Goal: Find specific page/section: Find specific page/section

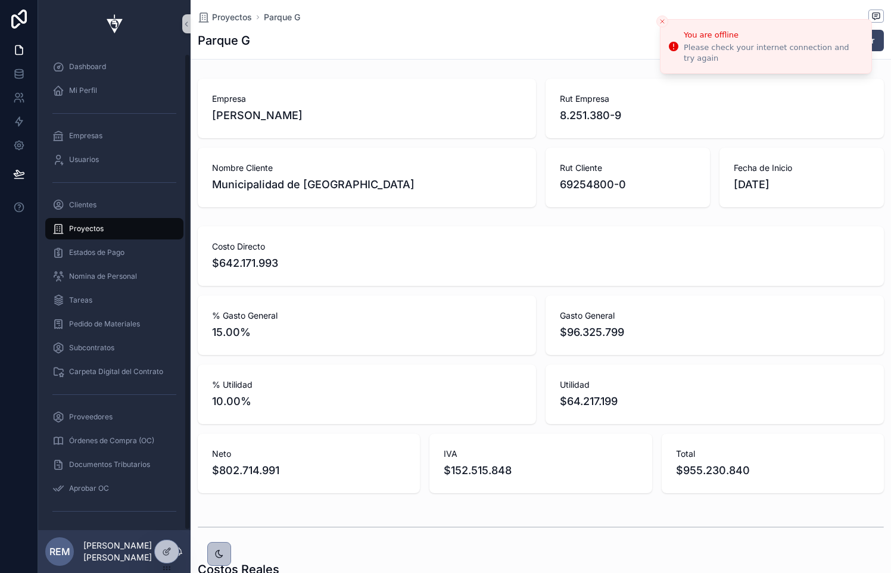
scroll to position [0, 685]
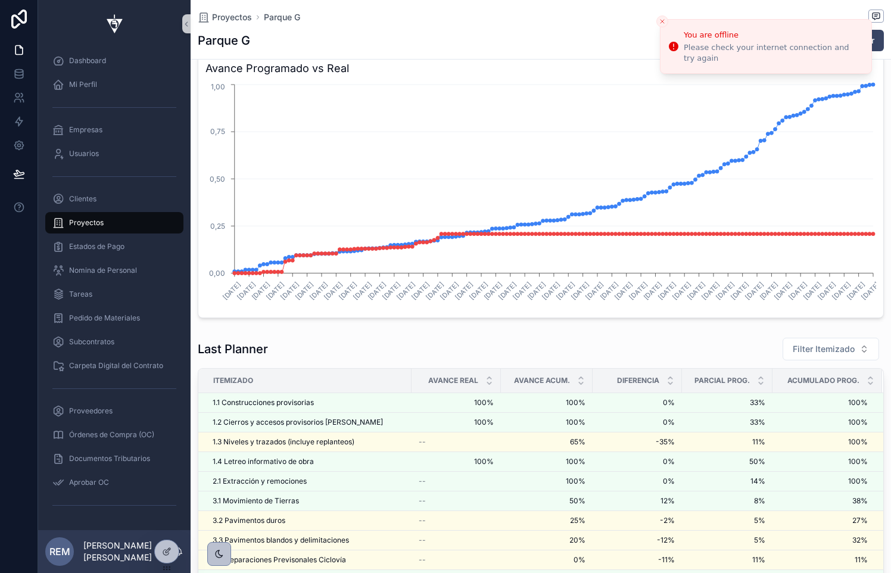
click at [661, 18] on icon "Close toast" at bounding box center [662, 21] width 7 height 7
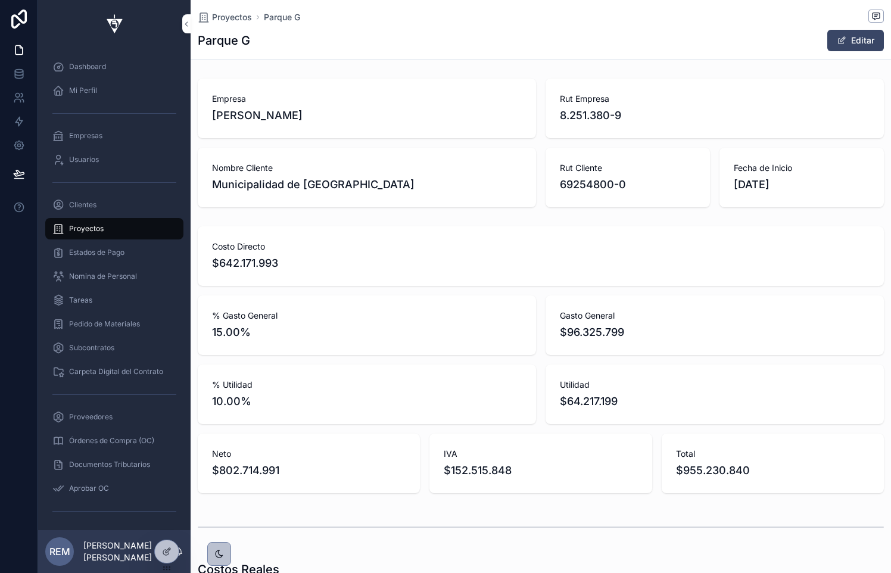
scroll to position [0, 685]
